Goal: Find specific page/section: Find specific page/section

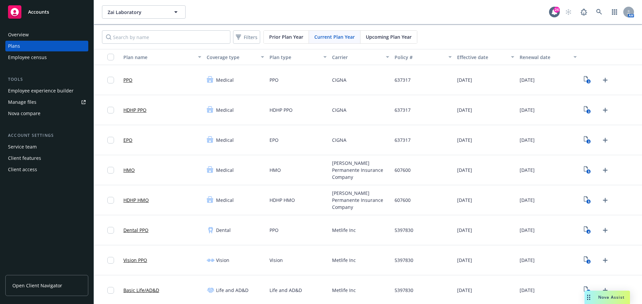
drag, startPoint x: 619, startPoint y: 301, endPoint x: 579, endPoint y: 301, distance: 39.4
click at [617, 300] on div "Nova Assist" at bounding box center [606, 297] width 45 height 13
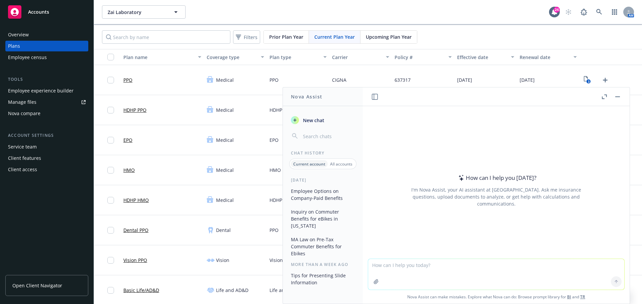
click at [406, 266] on textarea at bounding box center [496, 274] width 256 height 31
paste textarea "We have a new hire in [US_STATE] and when I met with her [DATE], she was concer…"
type textarea "draft a response that we will look into the following: We have a new hire in [U…"
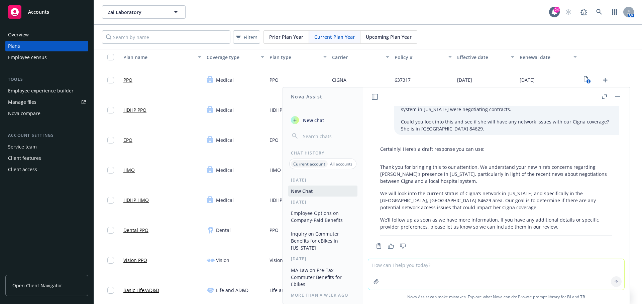
scroll to position [30, 0]
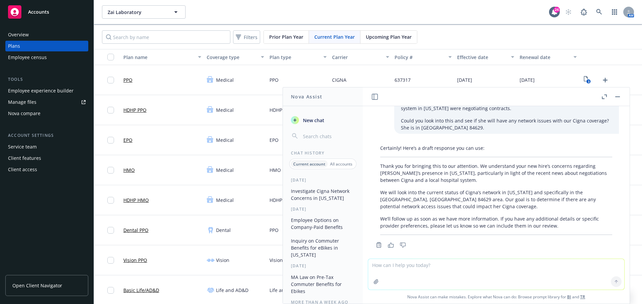
click at [441, 201] on p "We will look into the current status of Cigna’s network in [US_STATE] and speci…" at bounding box center [496, 199] width 232 height 21
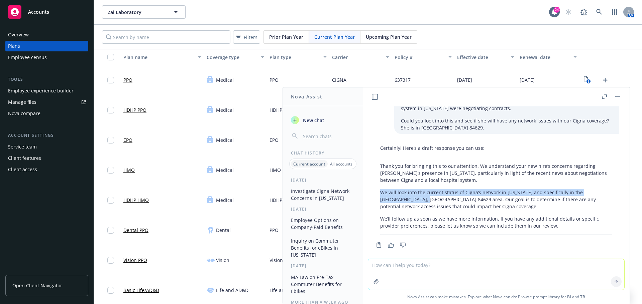
drag, startPoint x: 382, startPoint y: 186, endPoint x: 407, endPoint y: 192, distance: 25.9
click at [407, 192] on p "We will look into the current status of Cigna’s network in [US_STATE] and speci…" at bounding box center [496, 199] width 232 height 21
copy p "We will look into the current status of Cigna’s network in Utah and specificall…"
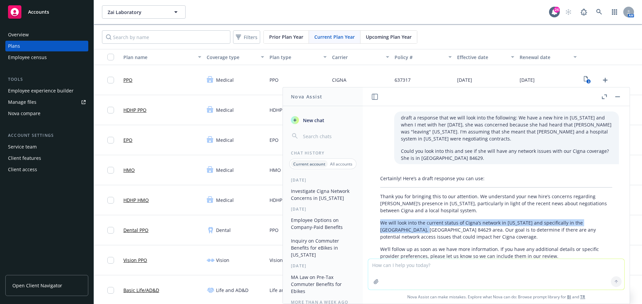
scroll to position [30, 0]
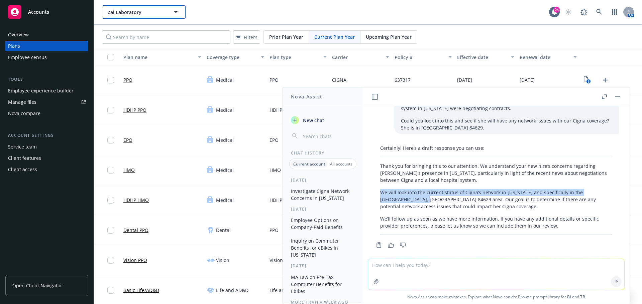
click at [157, 10] on span "Zai Laboratory" at bounding box center [137, 12] width 58 height 7
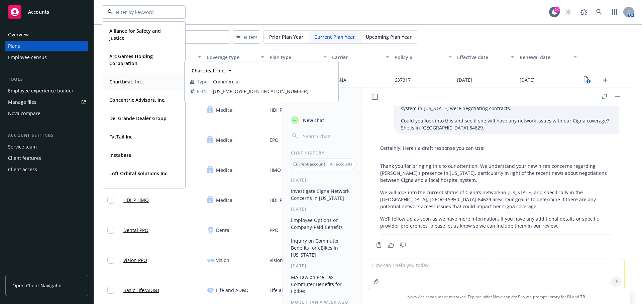
click at [127, 83] on strong "Chartbeat, Inc." at bounding box center [126, 82] width 34 height 6
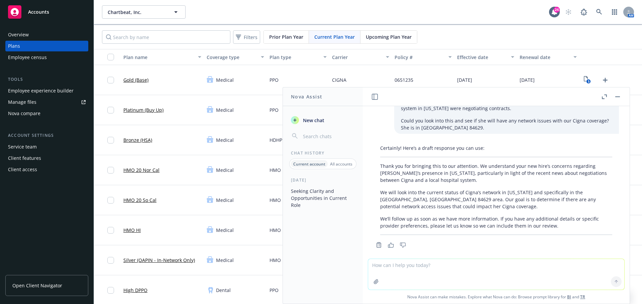
click at [36, 288] on span "Open Client Navigator" at bounding box center [37, 285] width 50 height 7
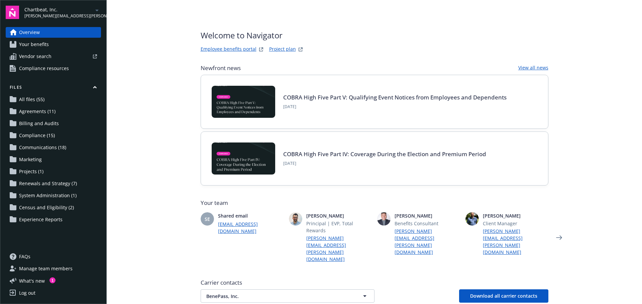
click at [47, 148] on span "Communications (18)" at bounding box center [42, 147] width 47 height 11
